Goal: Find specific page/section: Find specific page/section

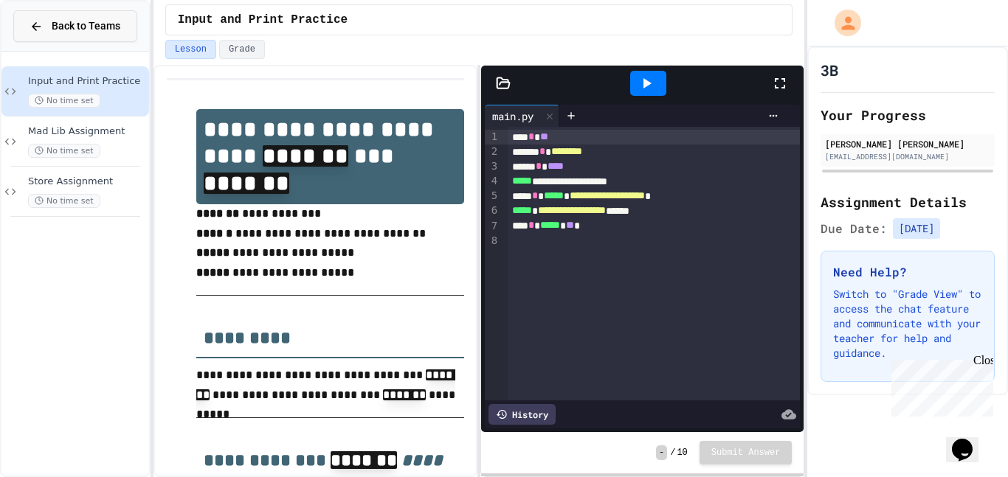
click at [70, 36] on button "Back to Teams" at bounding box center [75, 26] width 124 height 32
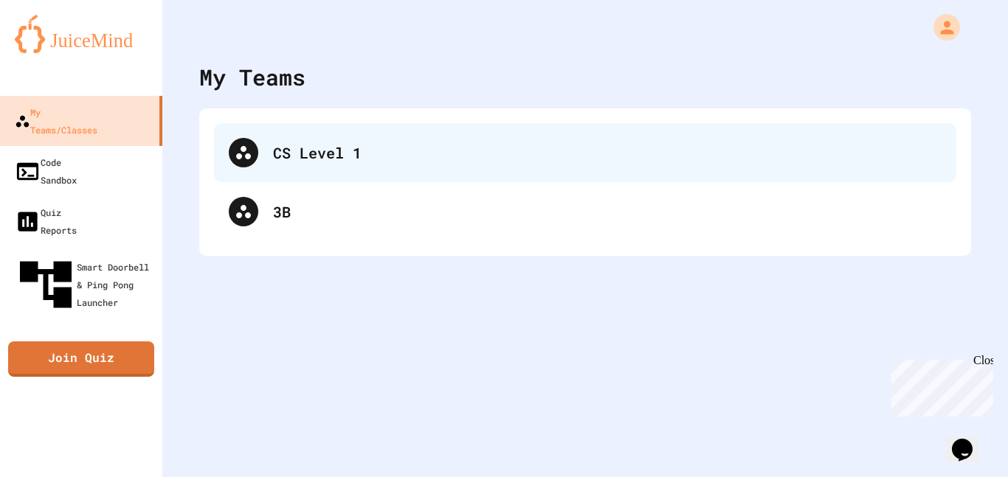
click at [317, 165] on div "CS Level 1" at bounding box center [585, 152] width 742 height 59
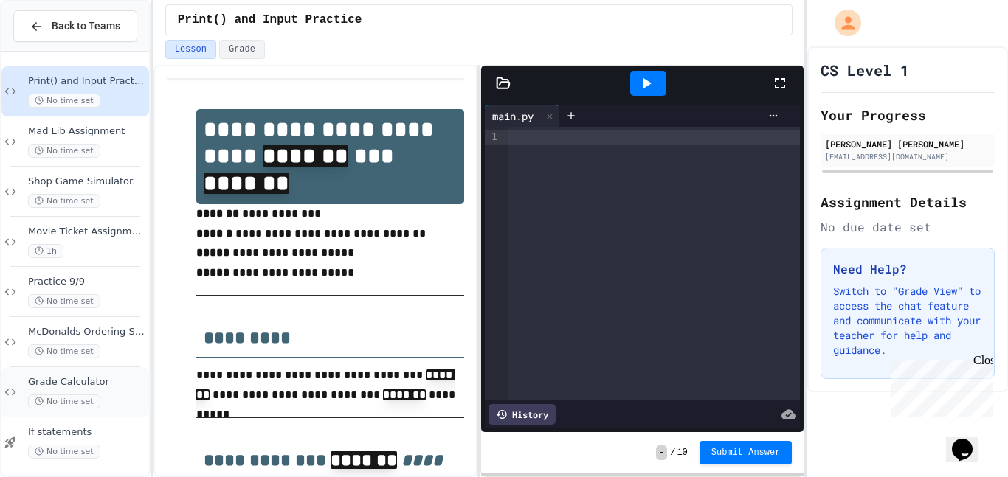
scroll to position [107, 0]
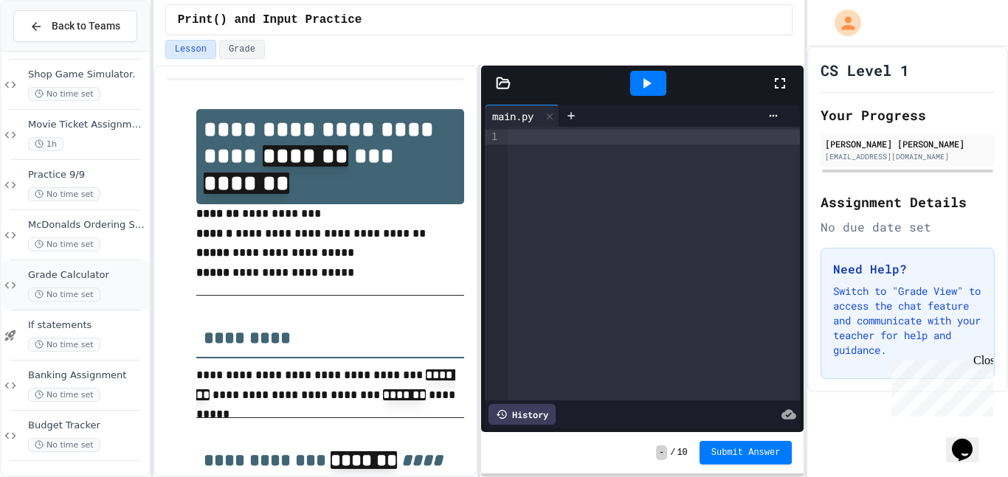
click at [106, 302] on div "Grade Calculator No time set" at bounding box center [75, 286] width 148 height 50
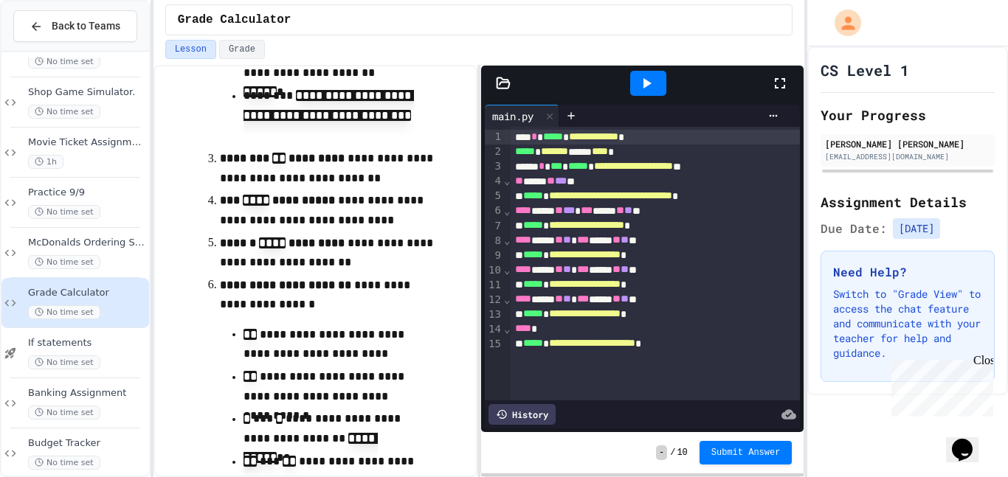
scroll to position [593, 0]
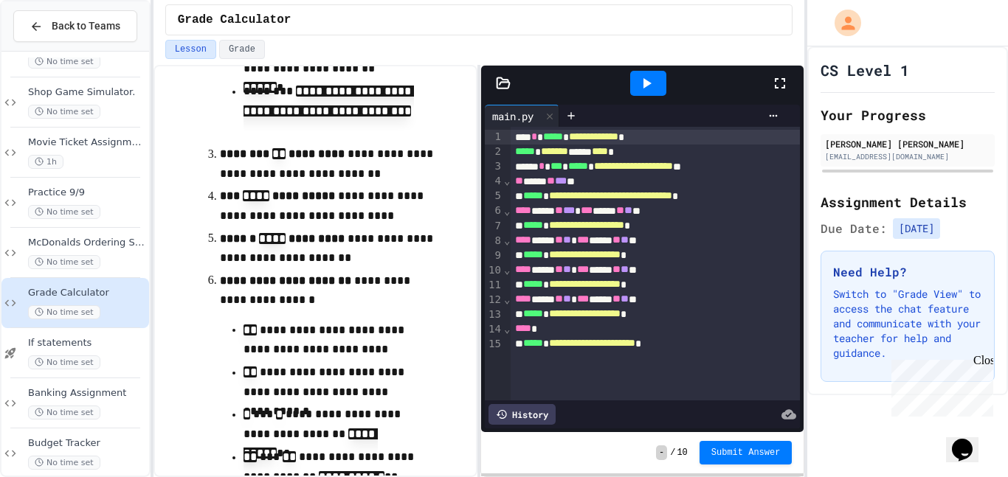
click at [643, 94] on div at bounding box center [648, 83] width 36 height 25
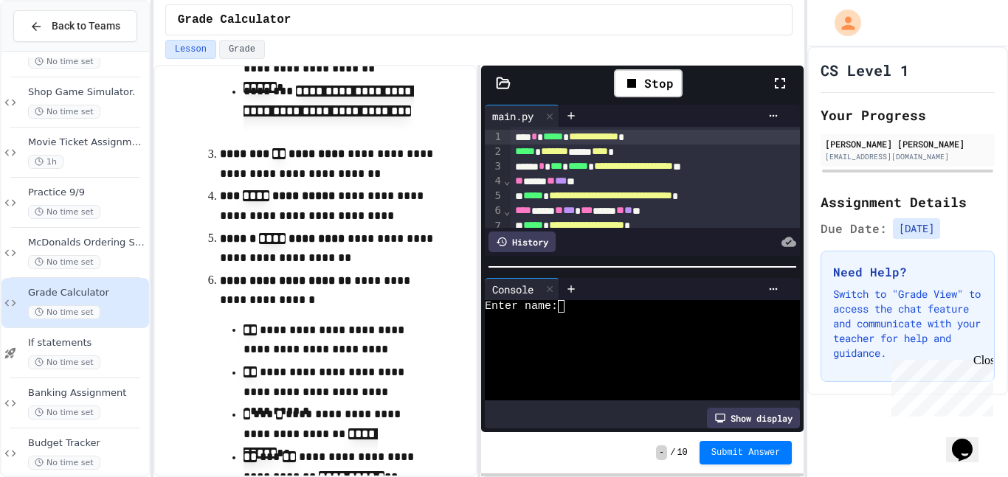
click at [599, 309] on div "Enter name:" at bounding box center [634, 306] width 299 height 13
